Goal: Information Seeking & Learning: Learn about a topic

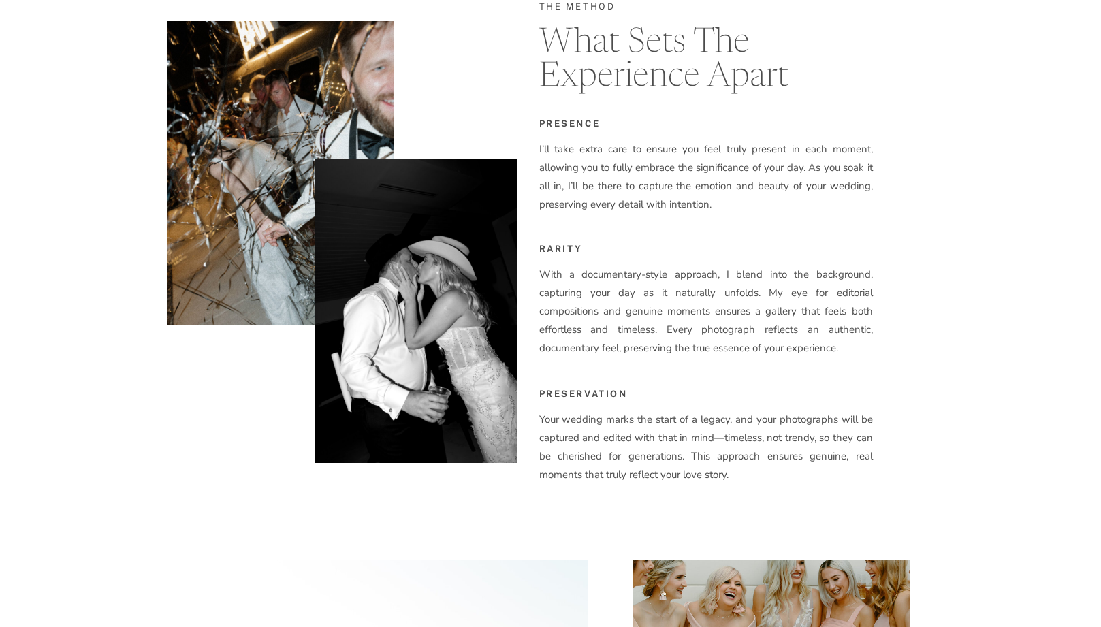
scroll to position [2361, 0]
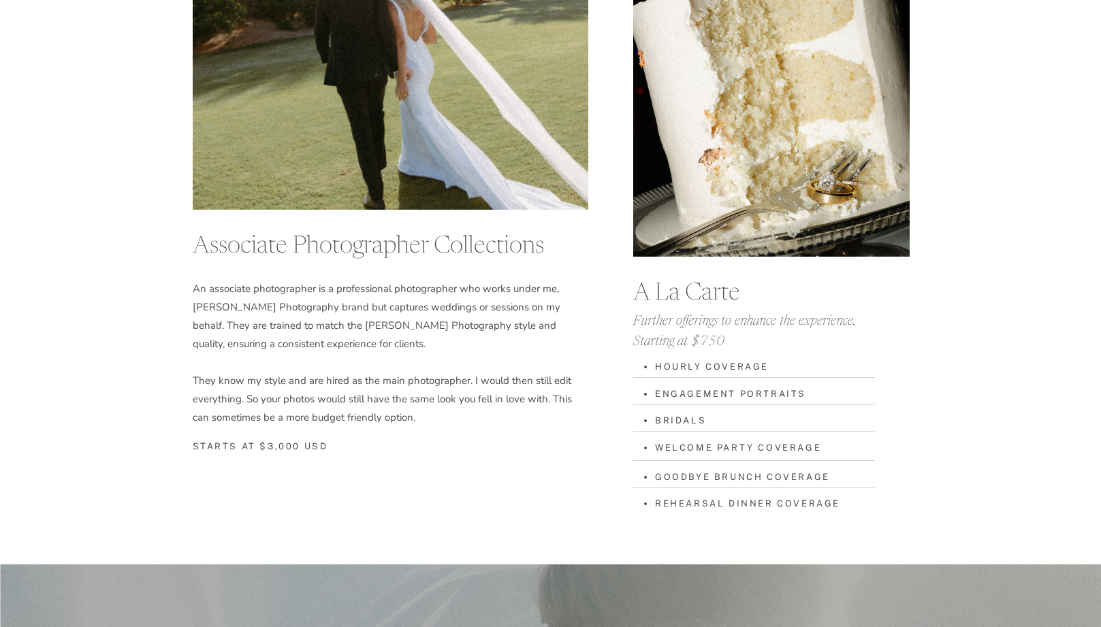
scroll to position [3570, 0]
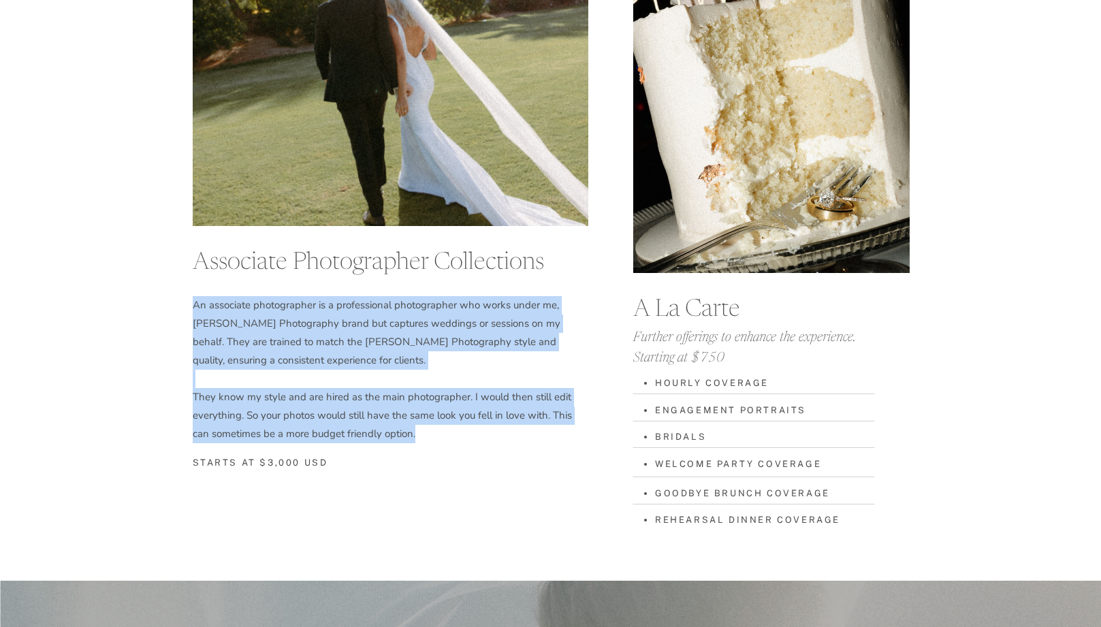
drag, startPoint x: 423, startPoint y: 434, endPoint x: 193, endPoint y: 303, distance: 264.2
click at [193, 303] on h1 "An associate photographer is a professional photographer who works under me, [P…" at bounding box center [391, 383] width 396 height 174
copy h1 "An associate photographer is a professional photographer who works under me, [P…"
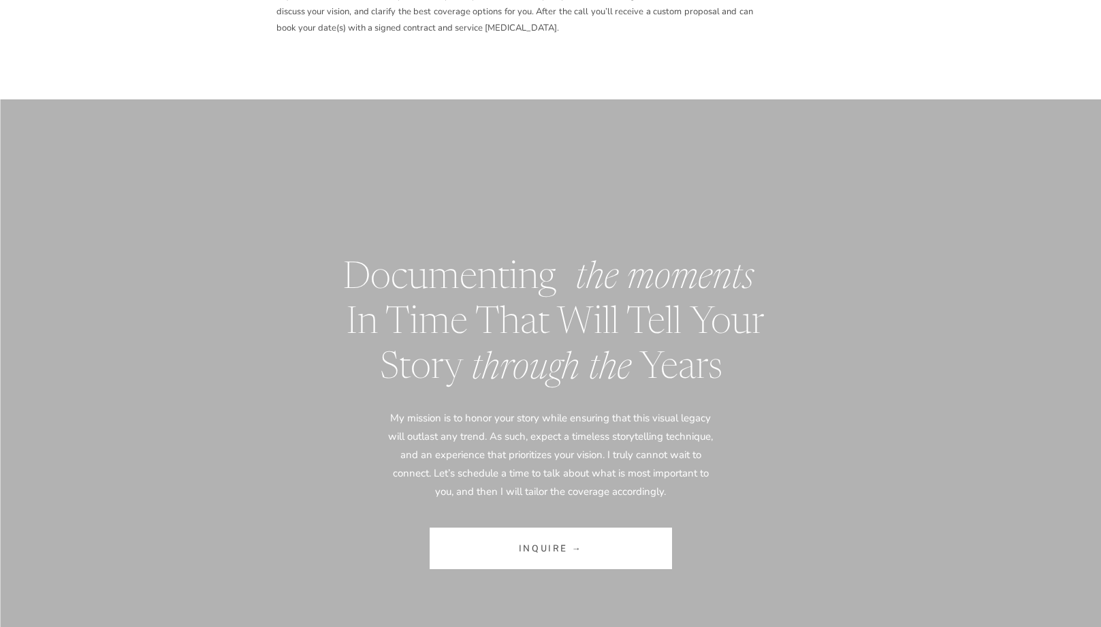
scroll to position [7880, 0]
